Goal: Obtain resource: Download file/media

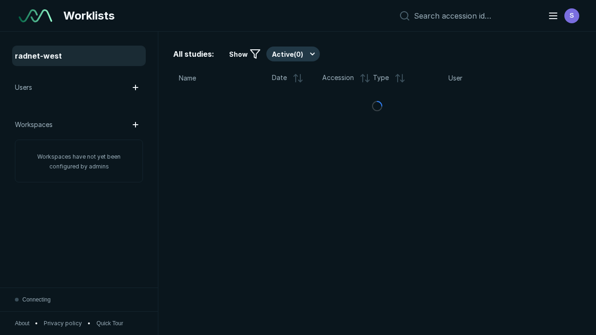
scroll to position [2544, 3880]
